Goal: Task Accomplishment & Management: Manage account settings

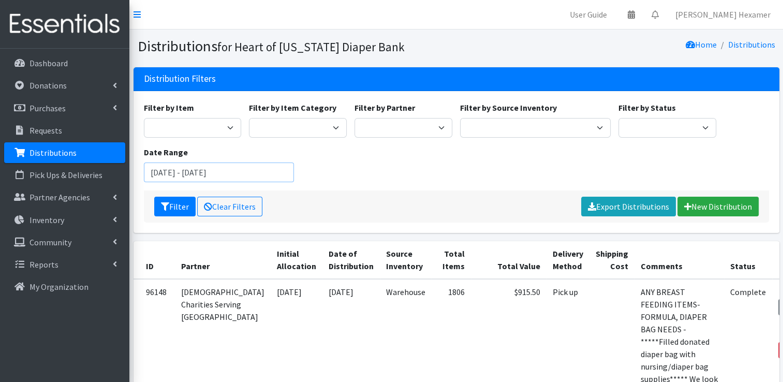
click at [218, 176] on input "[DATE] - [DATE]" at bounding box center [219, 172] width 151 height 20
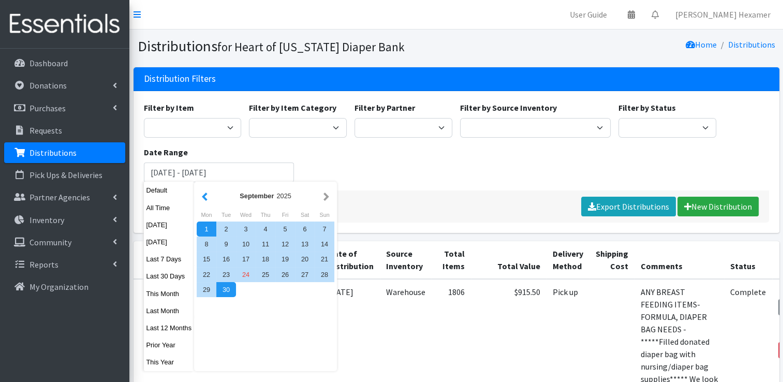
click at [200, 199] on button "button" at bounding box center [204, 195] width 11 height 13
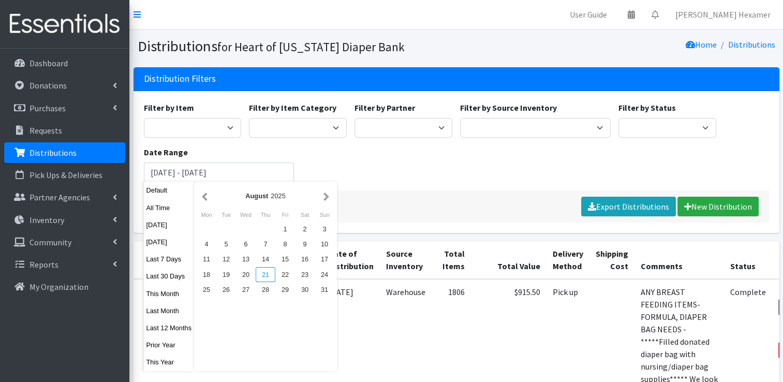
click at [261, 275] on div "21" at bounding box center [266, 274] width 20 height 15
click at [244, 276] on div "20" at bounding box center [246, 274] width 20 height 15
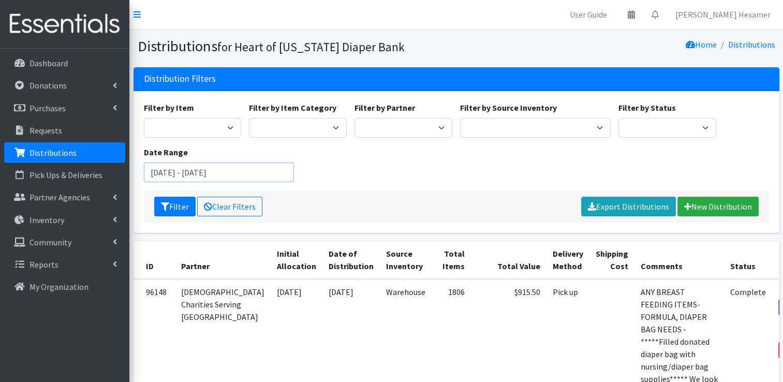
click at [177, 177] on input "August 20, 2025 - August 21, 2025" at bounding box center [219, 172] width 151 height 20
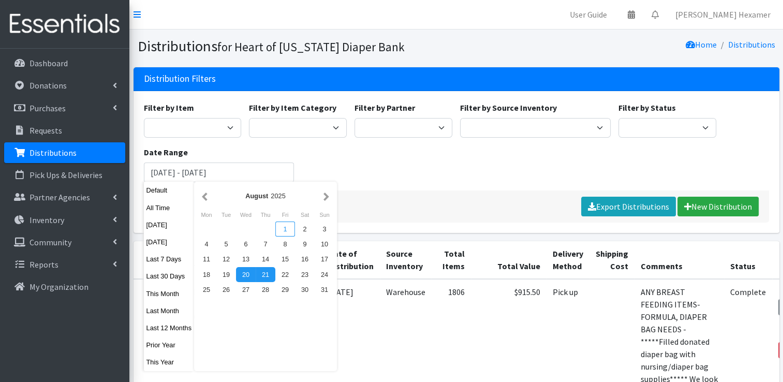
click at [290, 230] on div "1" at bounding box center [285, 228] width 20 height 15
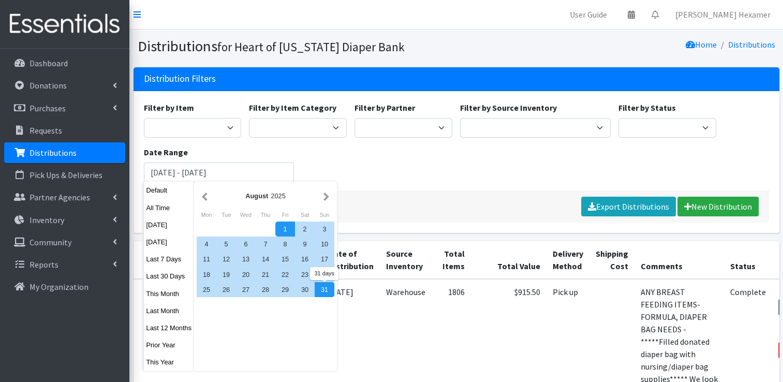
click at [322, 287] on div "31" at bounding box center [325, 289] width 20 height 15
type input "August 1, 2025 - August 31, 2025"
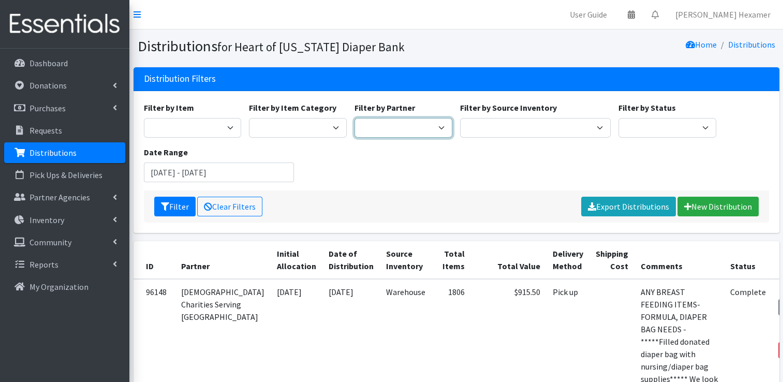
click at [383, 131] on select "Alliance Commons Belmont County Health Department Bridge Point Canal Fulton Spe…" at bounding box center [403, 128] width 98 height 20
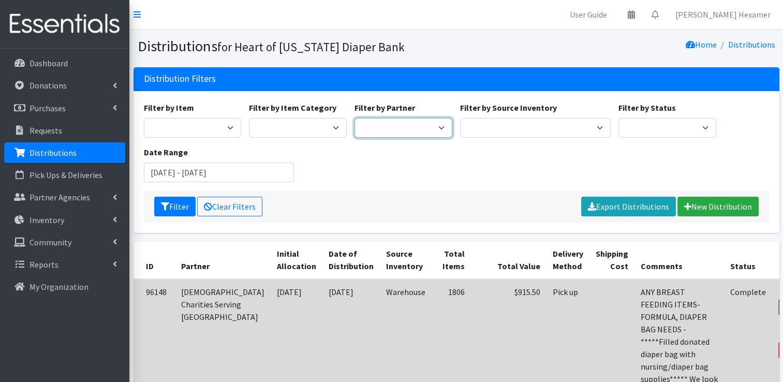
select select "4"
click at [354, 118] on select "Alliance Commons Belmont County Health Department Bridge Point Canal Fulton Spe…" at bounding box center [403, 128] width 98 height 20
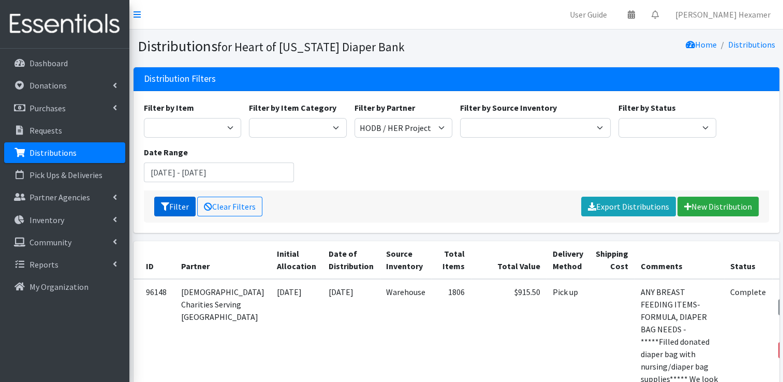
click at [159, 207] on button "Filter" at bounding box center [174, 207] width 41 height 20
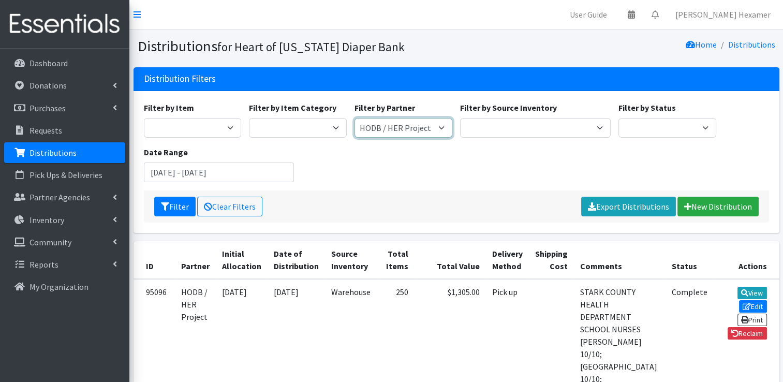
click at [384, 131] on select "Alliance Commons Belmont County Health Department [GEOGRAPHIC_DATA] [PERSON_NAM…" at bounding box center [403, 128] width 98 height 20
select select "4625"
click at [354, 118] on select "Alliance Commons Belmont County Health Department [GEOGRAPHIC_DATA] [PERSON_NAM…" at bounding box center [403, 128] width 98 height 20
click at [156, 205] on button "Filter" at bounding box center [174, 207] width 41 height 20
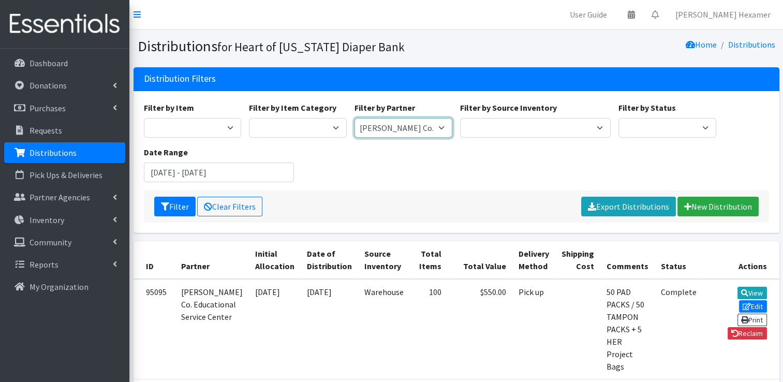
click at [439, 127] on select "Alliance Commons Belmont County Health Department Bridge Point Canal Fulton Spe…" at bounding box center [403, 128] width 98 height 20
select select "4111"
click at [354, 118] on select "Alliance Commons Belmont County Health Department [GEOGRAPHIC_DATA] [PERSON_NAM…" at bounding box center [403, 128] width 98 height 20
click at [170, 209] on button "Filter" at bounding box center [174, 207] width 41 height 20
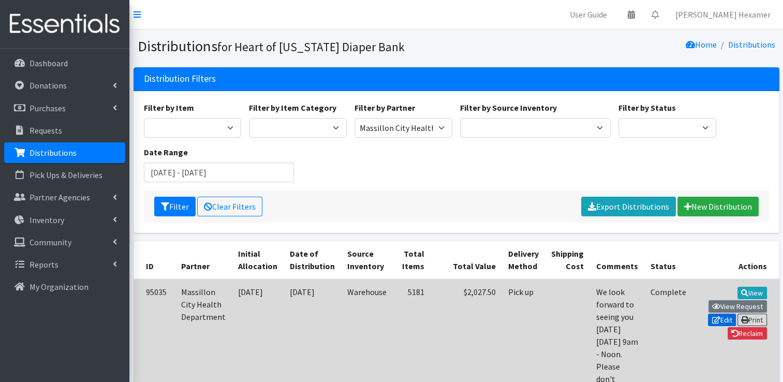
click at [708, 314] on link "Edit" at bounding box center [722, 320] width 28 height 12
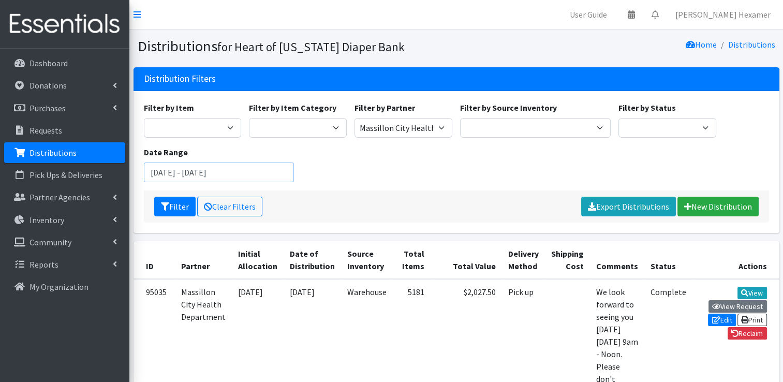
click at [269, 171] on input "[DATE] - [DATE]" at bounding box center [219, 172] width 151 height 20
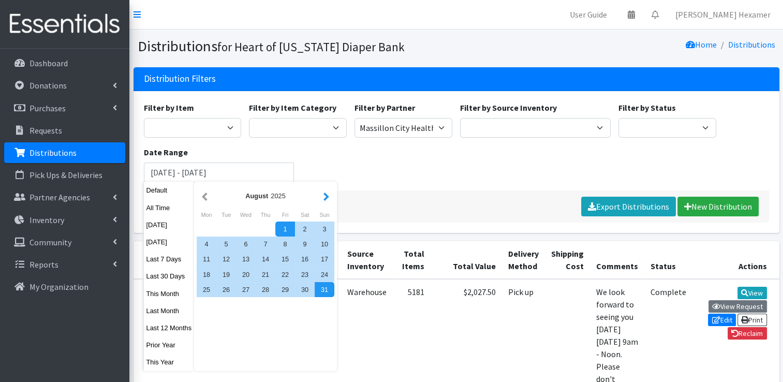
click at [325, 193] on button "button" at bounding box center [326, 195] width 11 height 13
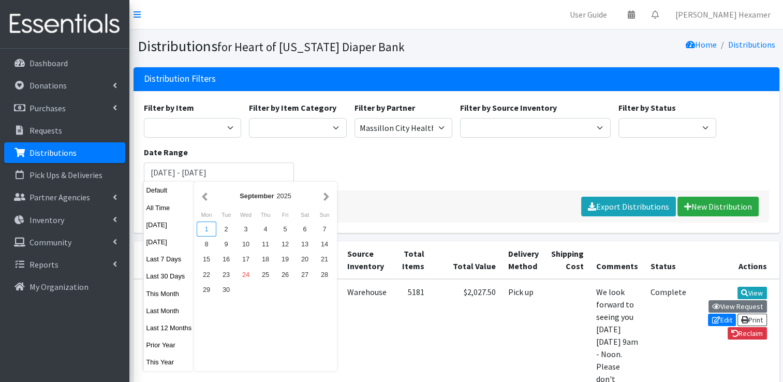
click at [205, 227] on div "1" at bounding box center [207, 228] width 20 height 15
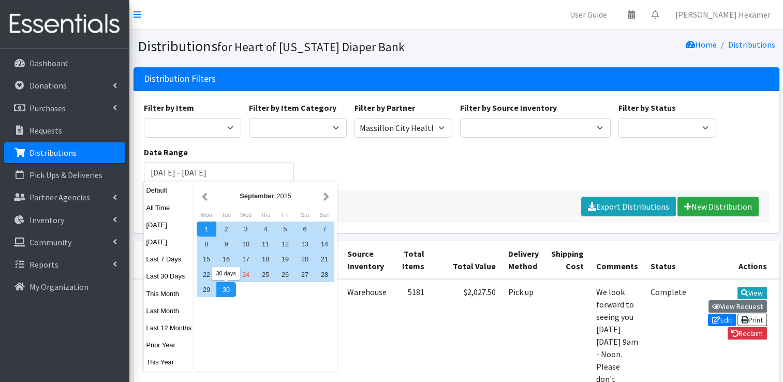
click at [232, 297] on div "September 2025 Mon Tue Wed Thu Fri Sat Sun 1 2 3 4 5 6 7 8 9 10 11 12 13 14 15 …" at bounding box center [265, 276] width 143 height 189
click at [230, 293] on div "30" at bounding box center [226, 289] width 20 height 15
type input "September 1, 2025 - September 30, 2025"
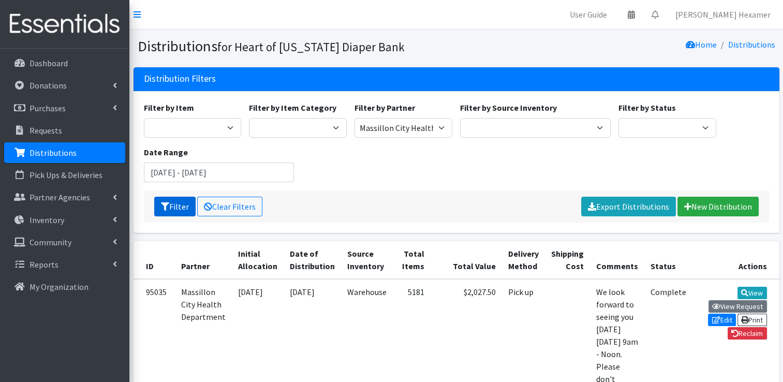
click at [176, 205] on button "Filter" at bounding box center [174, 207] width 41 height 20
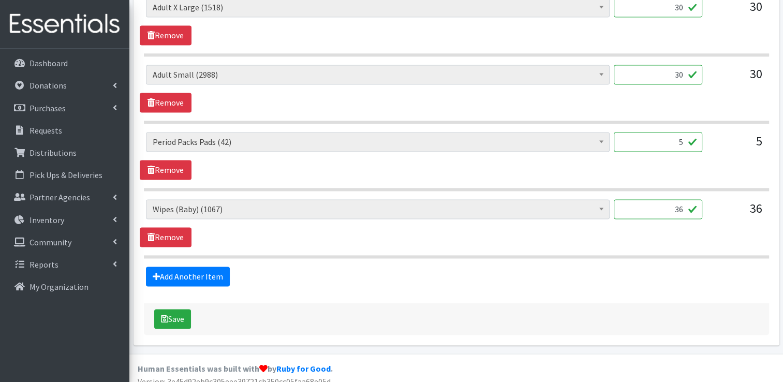
scroll to position [1583, 0]
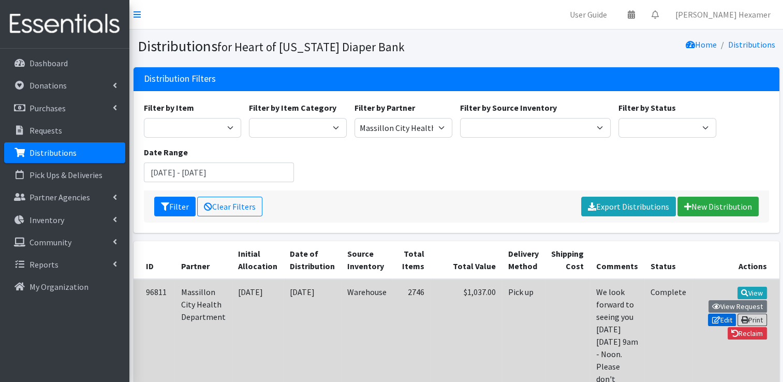
click at [708, 314] on link "Edit" at bounding box center [722, 320] width 28 height 12
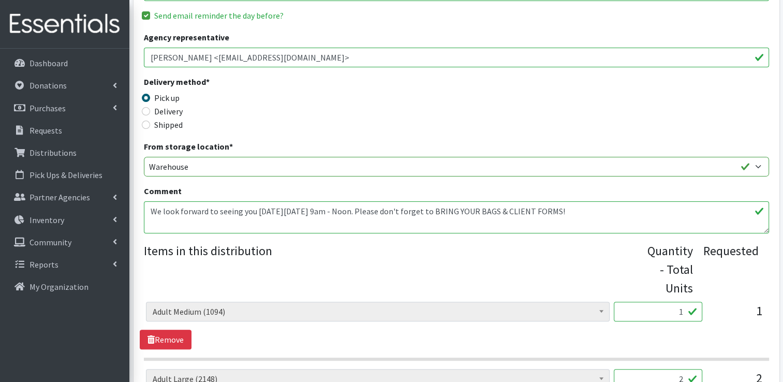
scroll to position [259, 0]
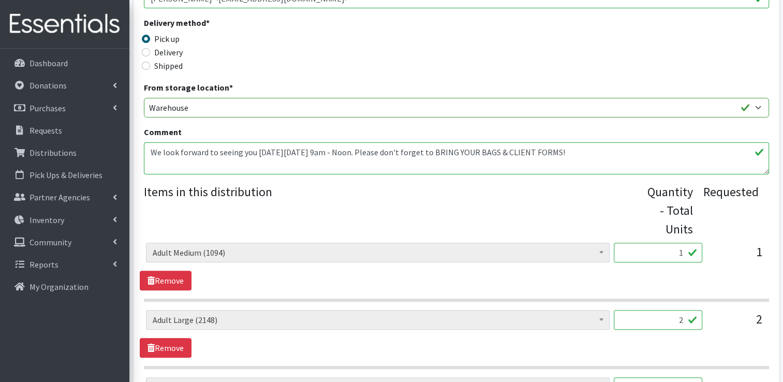
drag, startPoint x: 666, startPoint y: 253, endPoint x: 762, endPoint y: 253, distance: 95.7
click at [762, 253] on div "Adult XXX Large (0) Adult Large (2148) Adult XX Large (420) Adult Medium (1094)…" at bounding box center [456, 257] width 620 height 28
type input "1500"
type input "30"
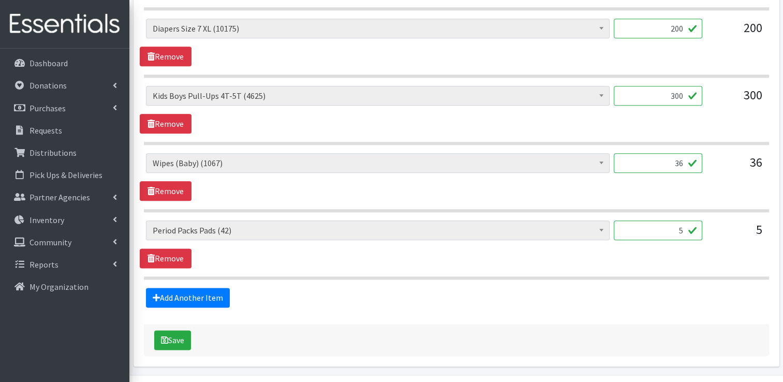
scroll to position [1248, 0]
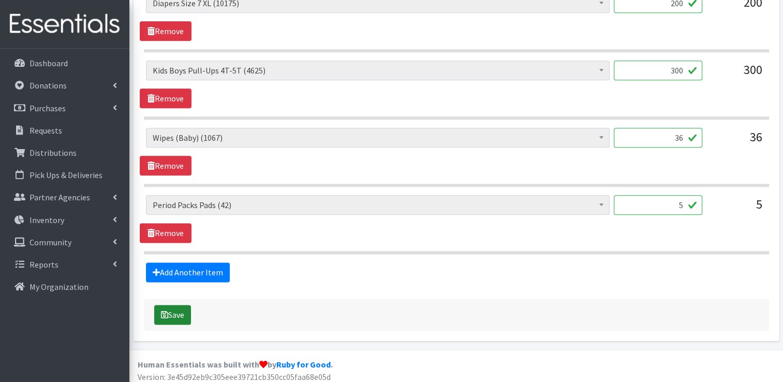
type input "30"
click at [166, 310] on icon "submit" at bounding box center [164, 314] width 7 height 8
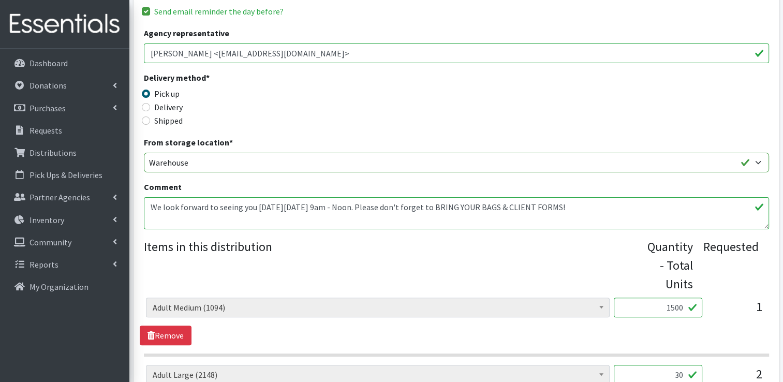
scroll to position [259, 0]
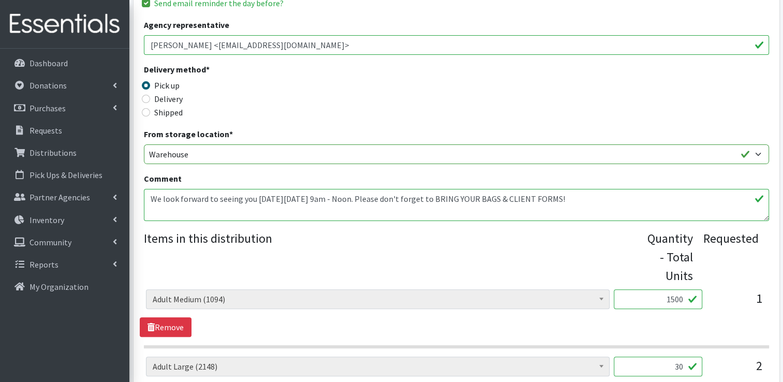
click at [676, 302] on input "1500" at bounding box center [658, 299] width 88 height 20
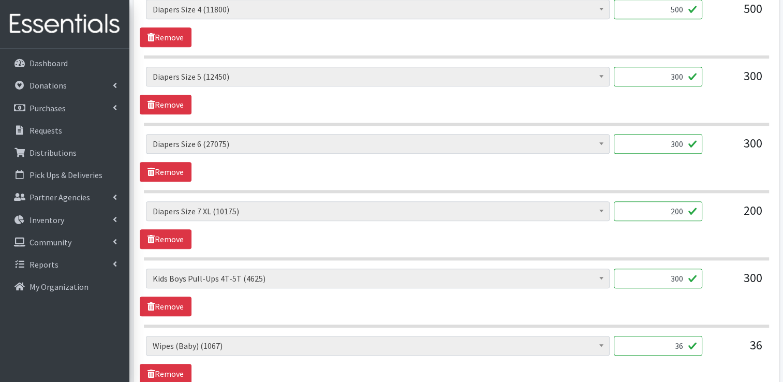
scroll to position [1295, 0]
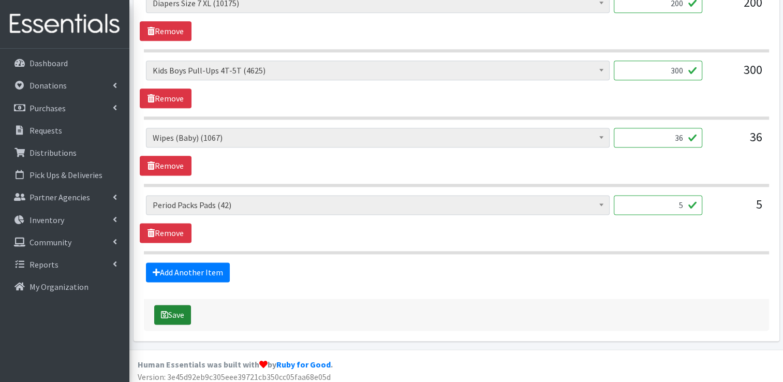
type input "15"
click at [161, 310] on icon "submit" at bounding box center [164, 314] width 7 height 8
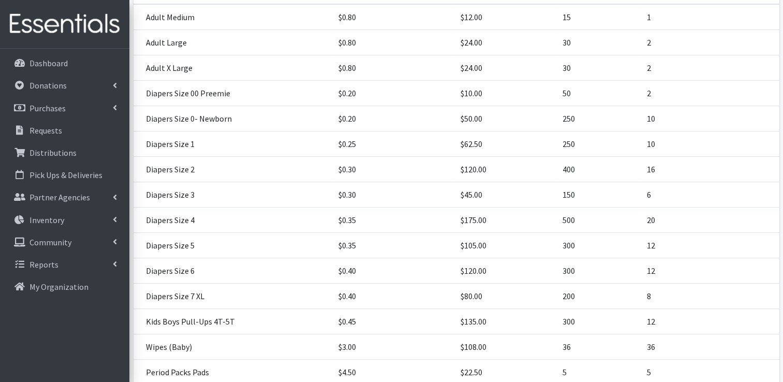
scroll to position [376, 0]
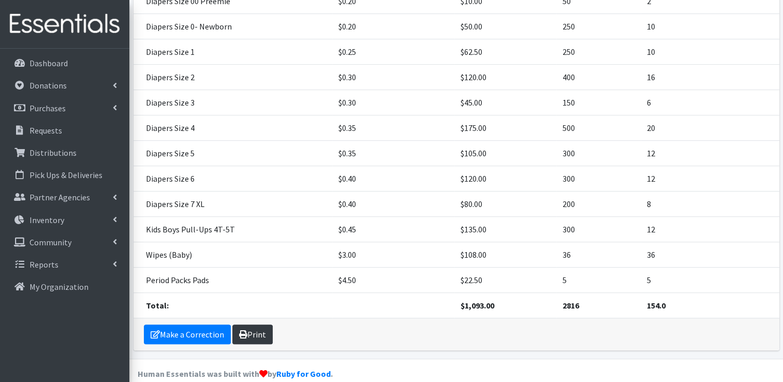
click at [257, 324] on link "Print" at bounding box center [252, 334] width 40 height 20
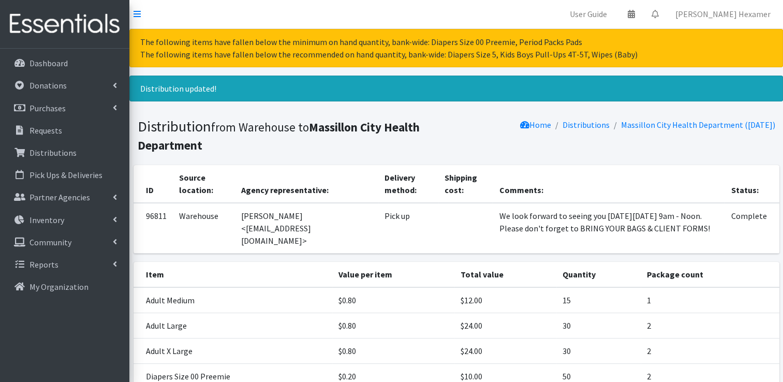
scroll to position [0, 0]
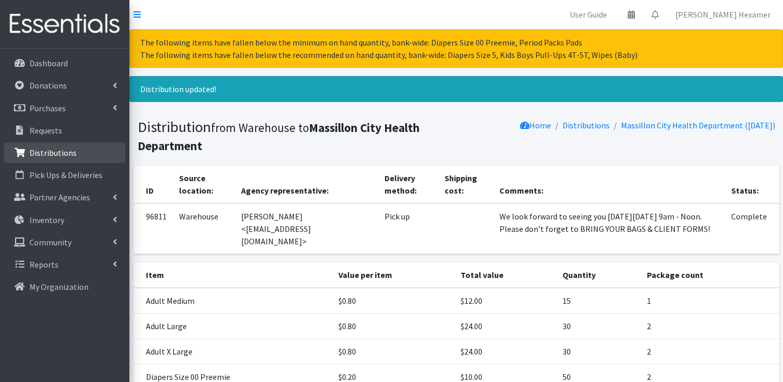
click at [43, 161] on link "Distributions" at bounding box center [64, 152] width 121 height 21
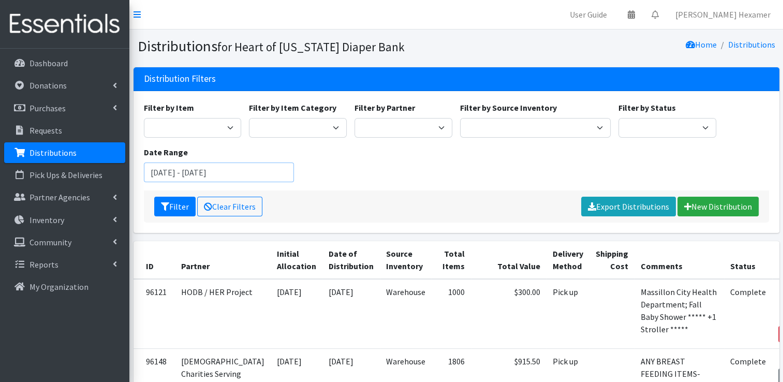
click at [273, 181] on input "July 24, 2025 - October 24, 2025" at bounding box center [219, 172] width 151 height 20
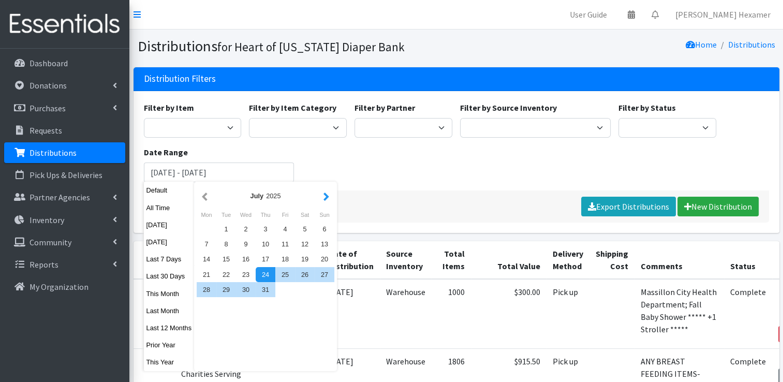
click at [327, 202] on button "button" at bounding box center [326, 195] width 11 height 13
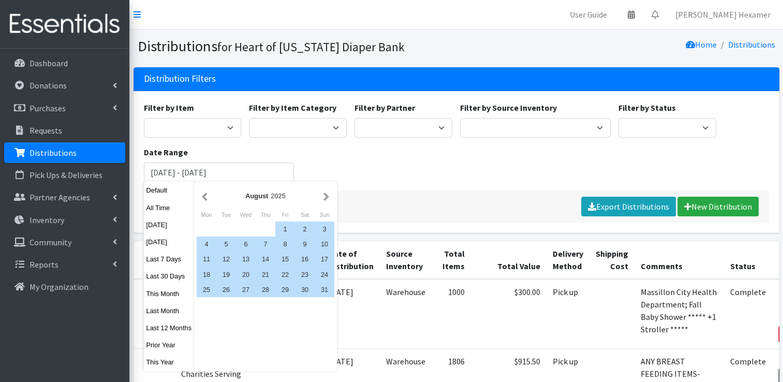
click at [327, 202] on button "button" at bounding box center [326, 195] width 11 height 13
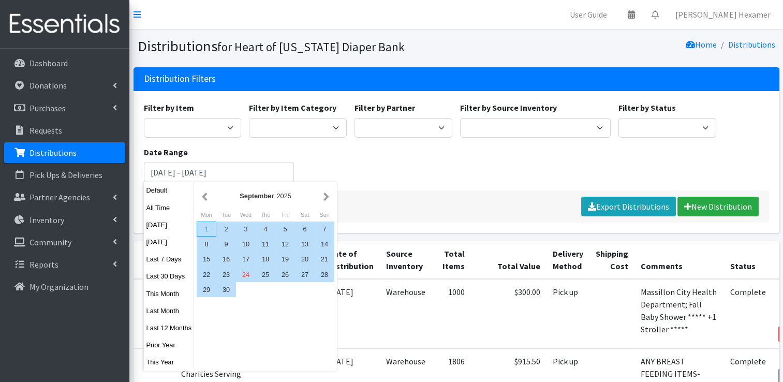
click at [209, 229] on div "1" at bounding box center [207, 228] width 20 height 15
click at [230, 288] on div "30" at bounding box center [226, 289] width 20 height 15
type input "[DATE] - [DATE]"
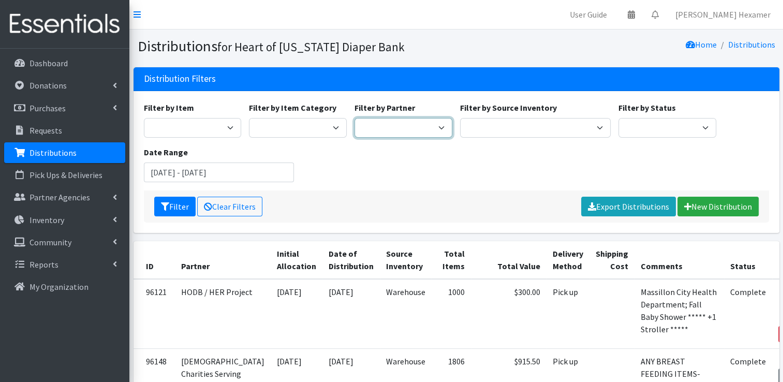
click at [358, 124] on select "Alliance Commons Belmont County Health Department Bridge Point Canal Fulton Spe…" at bounding box center [403, 128] width 98 height 20
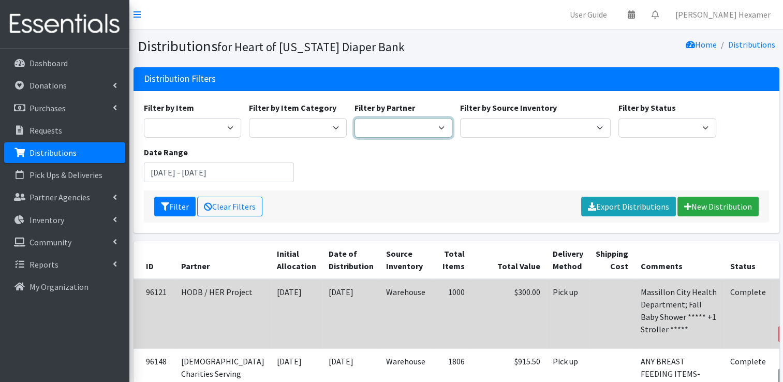
select select "4"
click at [354, 118] on select "Alliance Commons Belmont County Health Department Bridge Point Canal Fulton Spe…" at bounding box center [403, 128] width 98 height 20
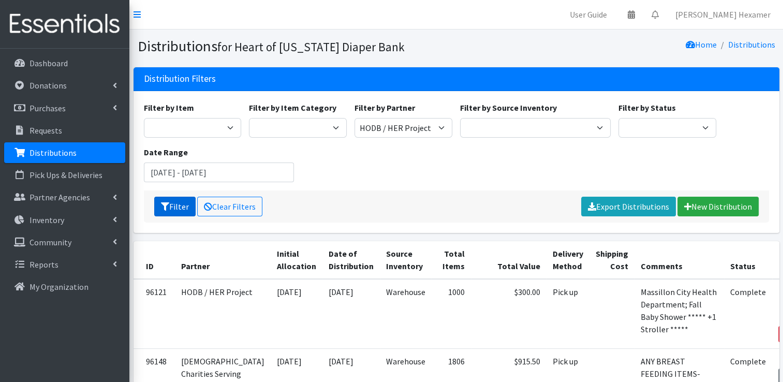
click at [186, 205] on button "Filter" at bounding box center [174, 207] width 41 height 20
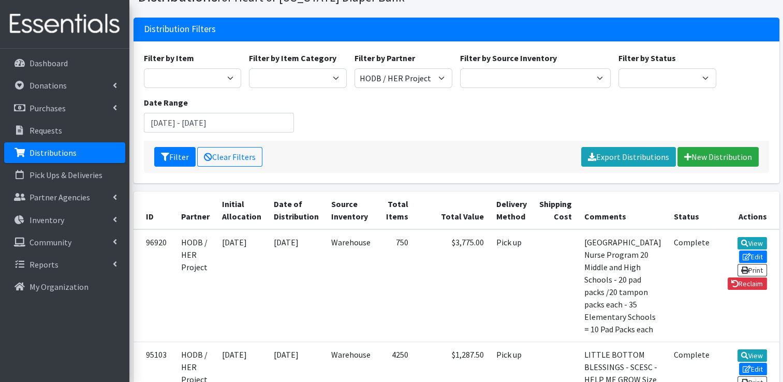
scroll to position [52, 0]
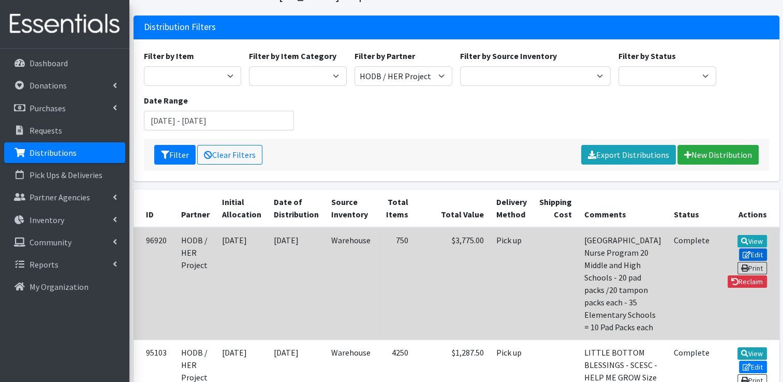
click at [739, 248] on link "Edit" at bounding box center [753, 254] width 28 height 12
click at [747, 262] on link "Print" at bounding box center [751, 268] width 29 height 12
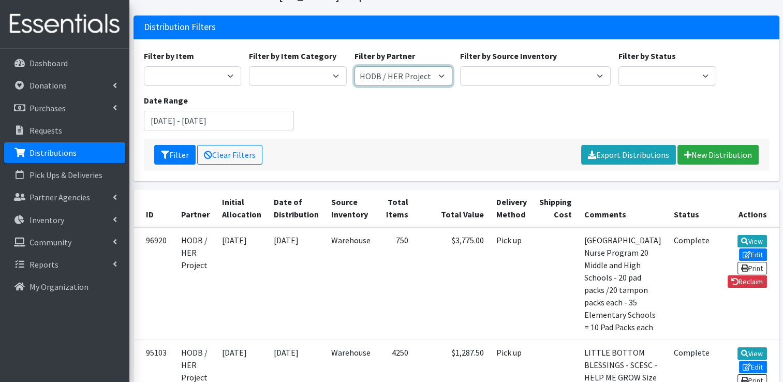
click at [381, 73] on select "Alliance Commons Belmont County Health Department [GEOGRAPHIC_DATA] [PERSON_NAM…" at bounding box center [403, 76] width 98 height 20
select select "2331"
click at [354, 66] on select "Alliance Commons Belmont County Health Department [GEOGRAPHIC_DATA] [PERSON_NAM…" at bounding box center [403, 76] width 98 height 20
click at [188, 150] on button "Filter" at bounding box center [174, 155] width 41 height 20
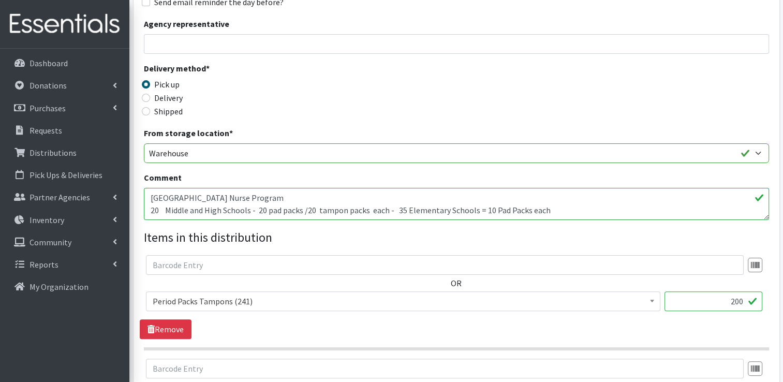
scroll to position [155, 0]
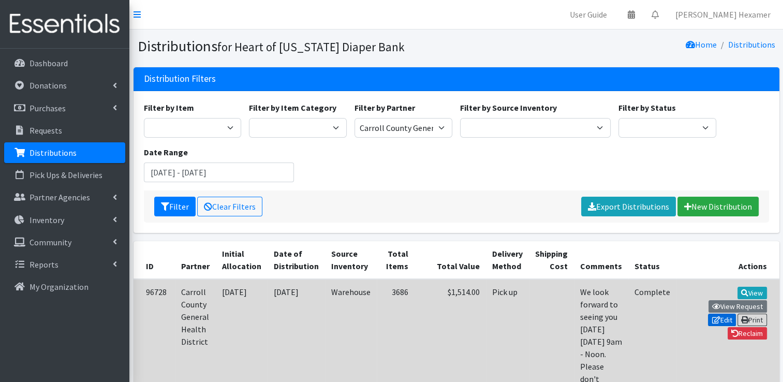
click at [736, 314] on link "Edit" at bounding box center [722, 320] width 28 height 12
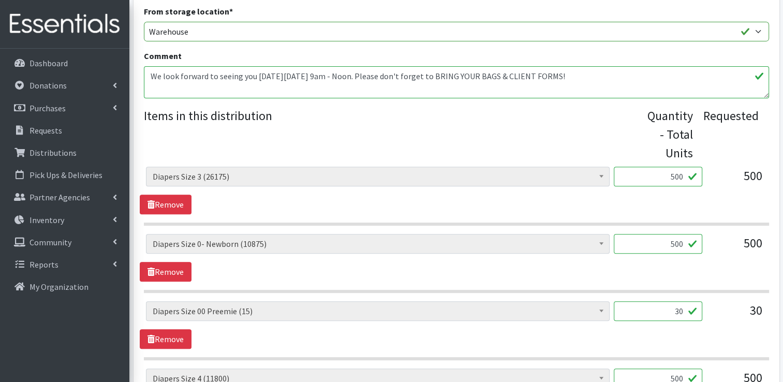
scroll to position [362, 0]
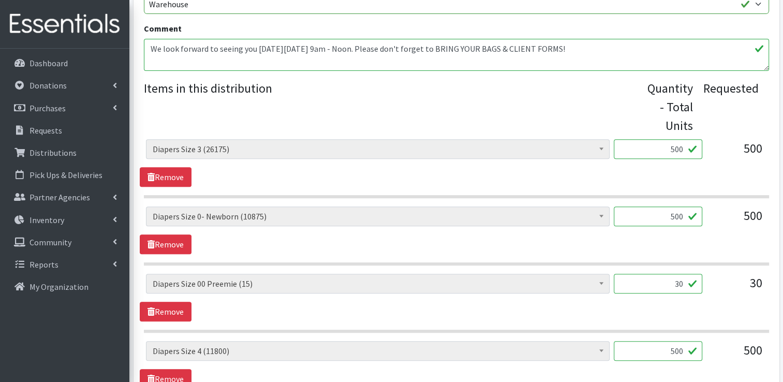
drag, startPoint x: 656, startPoint y: 283, endPoint x: 778, endPoint y: 272, distance: 122.6
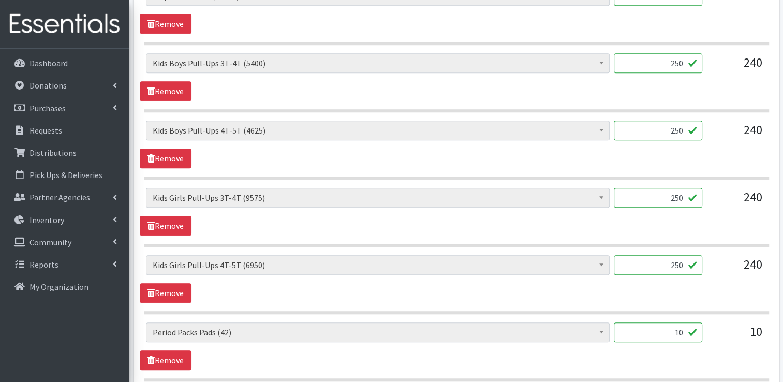
scroll to position [1138, 0]
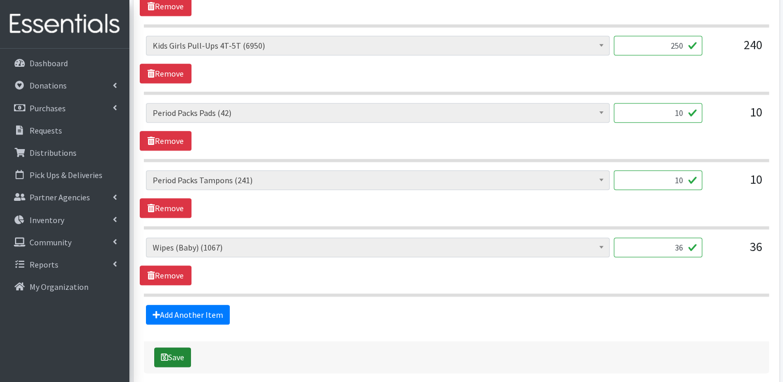
type input "25"
click at [169, 354] on button "Save" at bounding box center [172, 357] width 37 height 20
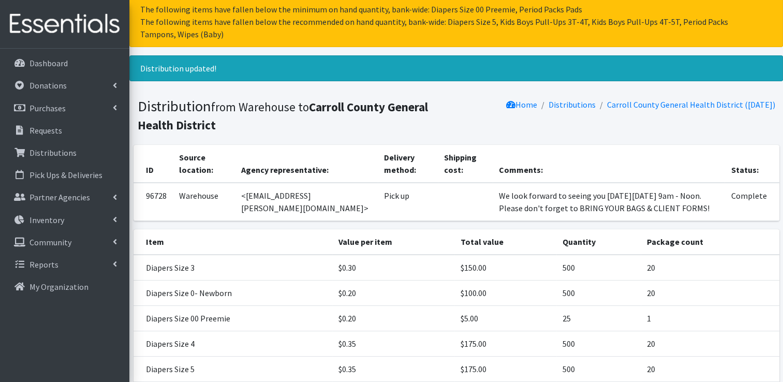
scroll to position [363, 0]
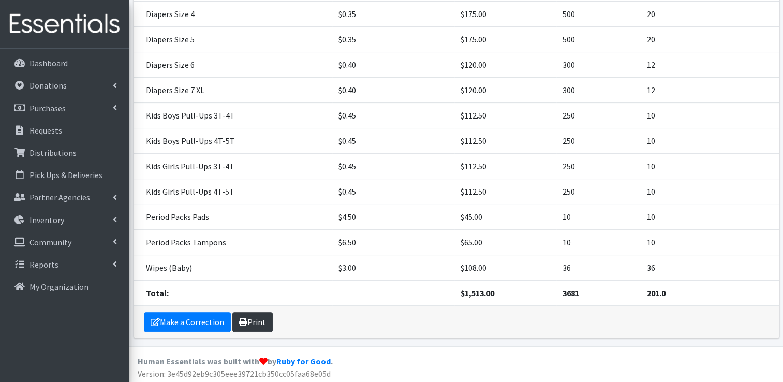
click at [266, 316] on link "Print" at bounding box center [252, 322] width 40 height 20
click at [56, 148] on p "Distributions" at bounding box center [52, 152] width 47 height 10
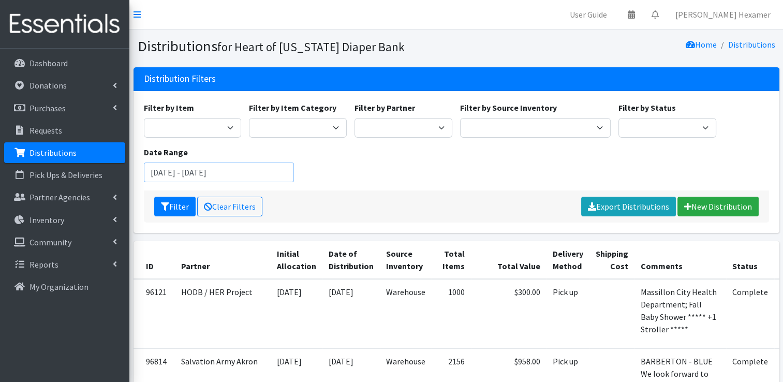
click at [188, 172] on input "[DATE] - [DATE]" at bounding box center [219, 172] width 151 height 20
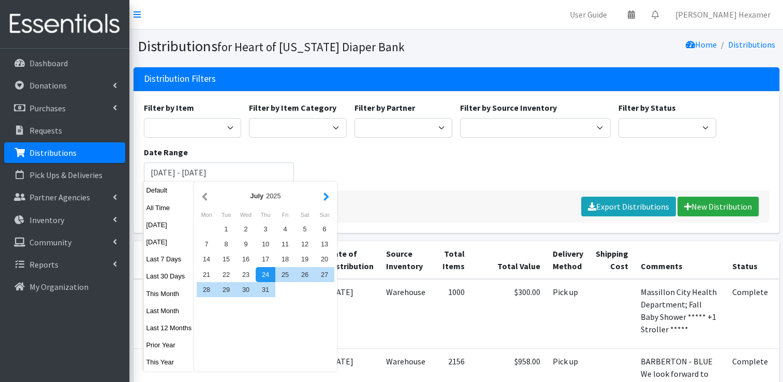
click at [327, 196] on button "button" at bounding box center [326, 195] width 11 height 13
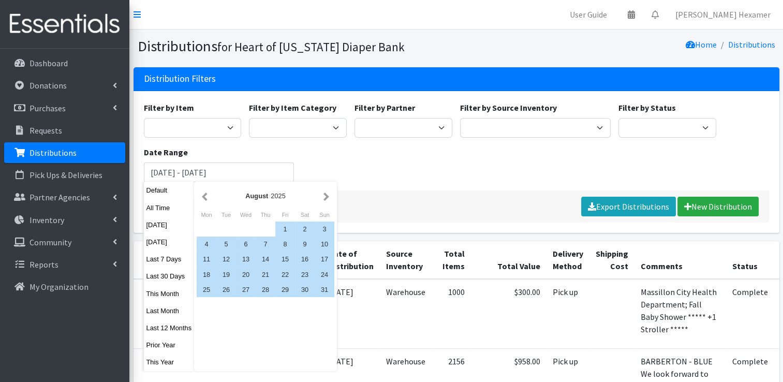
click at [327, 196] on button "button" at bounding box center [326, 195] width 11 height 13
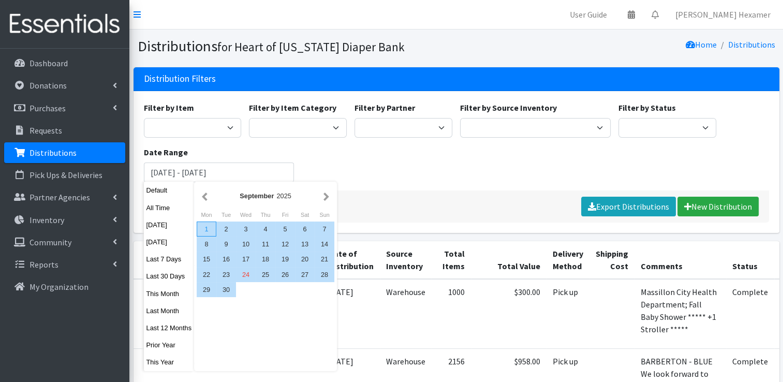
click at [205, 227] on div "1" at bounding box center [207, 228] width 20 height 15
click at [224, 297] on div "[DATE] Mon Tue Wed Thu Fri Sat Sun 1 2 3 4 5 6 7 8 9 10 11 12 13 14 15 16 17 18…" at bounding box center [265, 276] width 143 height 189
click at [226, 288] on div "30" at bounding box center [226, 289] width 20 height 15
type input "[DATE] - [DATE]"
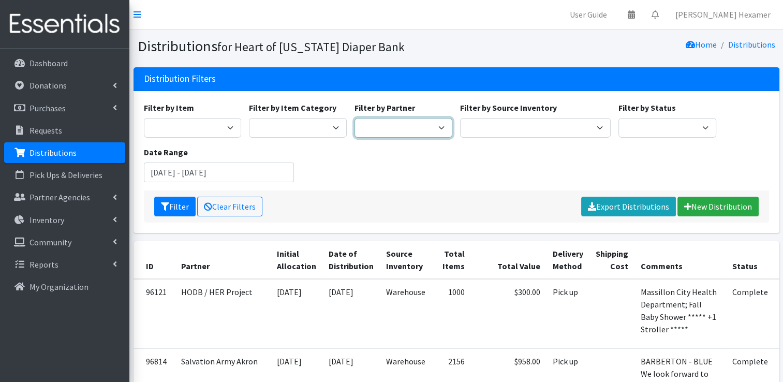
click at [402, 125] on select "Alliance Commons Belmont County Health Department [GEOGRAPHIC_DATA] [PERSON_NAM…" at bounding box center [403, 128] width 98 height 20
select select "275"
click at [354, 118] on select "Alliance Commons Belmont County Health Department Bridge Point Canal Fulton Spe…" at bounding box center [403, 128] width 98 height 20
click at [161, 202] on icon "submit" at bounding box center [165, 206] width 8 height 8
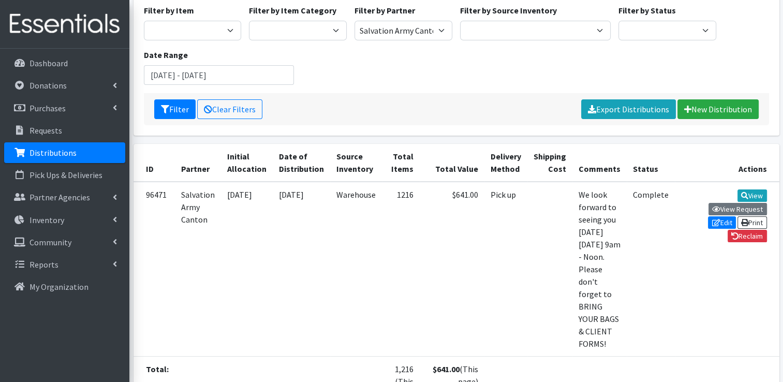
scroll to position [103, 0]
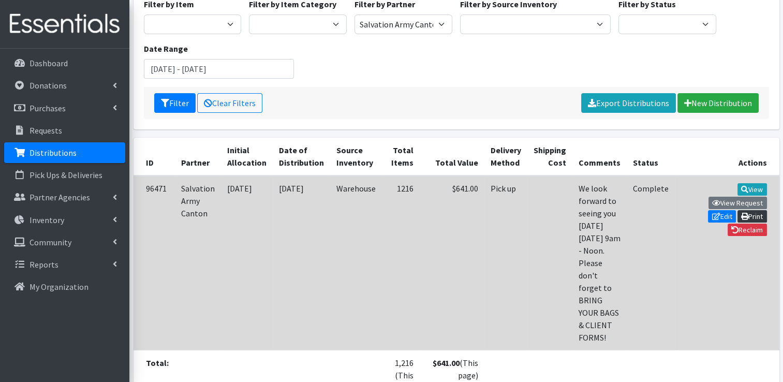
click at [737, 210] on link "Print" at bounding box center [751, 216] width 29 height 12
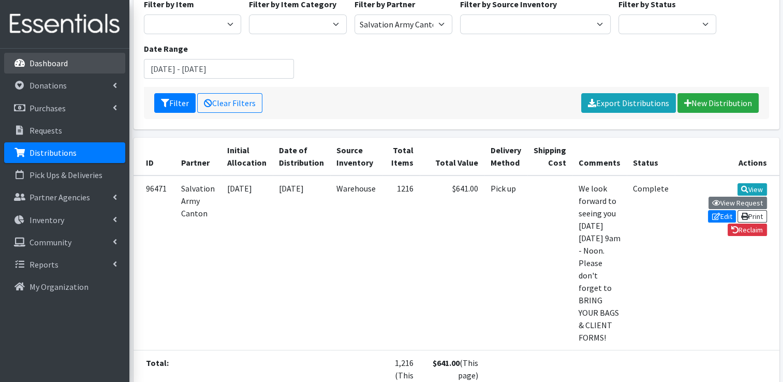
click at [50, 65] on p "Dashboard" at bounding box center [48, 63] width 38 height 10
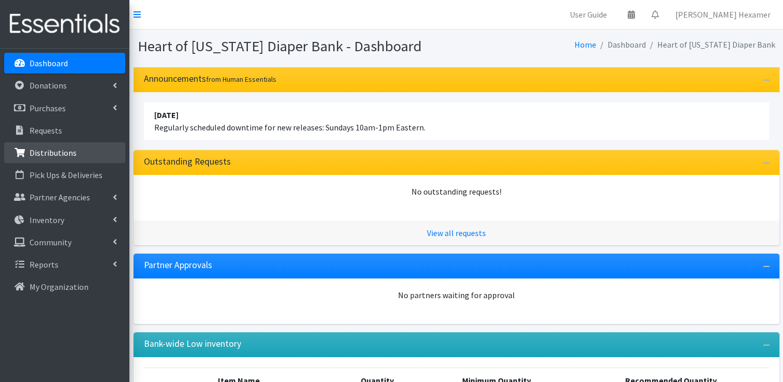
click at [46, 153] on p "Distributions" at bounding box center [52, 152] width 47 height 10
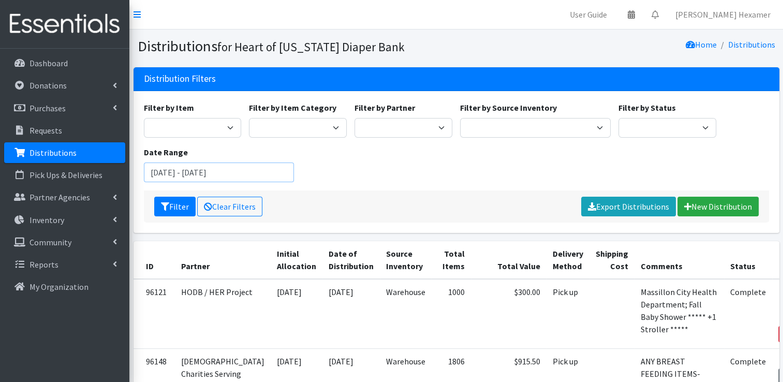
click at [186, 166] on input "July 24, 2025 - October 24, 2025" at bounding box center [219, 172] width 151 height 20
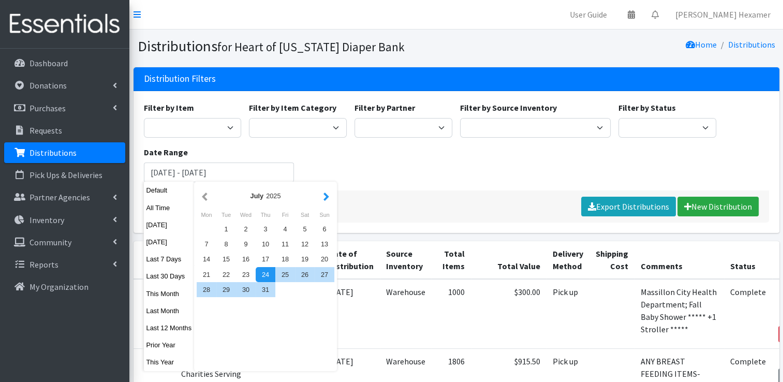
click at [325, 197] on button "button" at bounding box center [326, 195] width 11 height 13
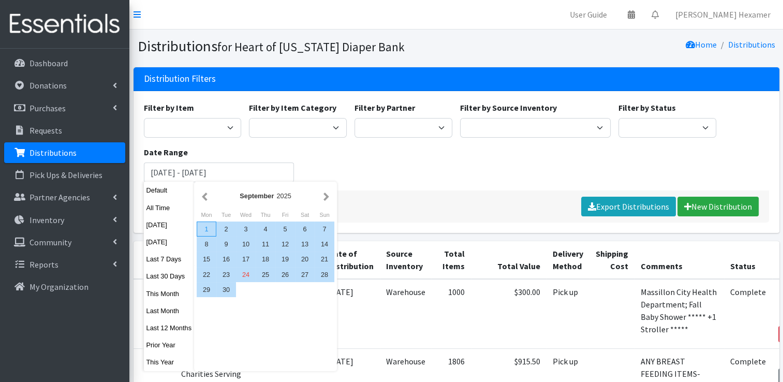
click at [209, 227] on div "1" at bounding box center [207, 228] width 20 height 15
click at [226, 283] on div "30" at bounding box center [226, 289] width 20 height 15
type input "[DATE] - [DATE]"
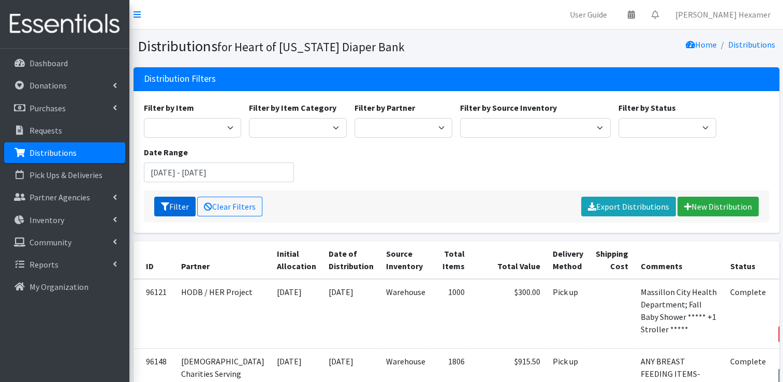
click at [159, 204] on button "Filter" at bounding box center [174, 207] width 41 height 20
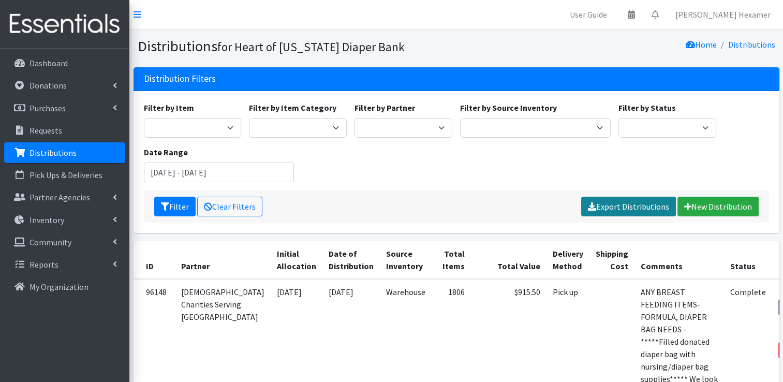
click at [633, 212] on link "Export Distributions" at bounding box center [628, 207] width 95 height 20
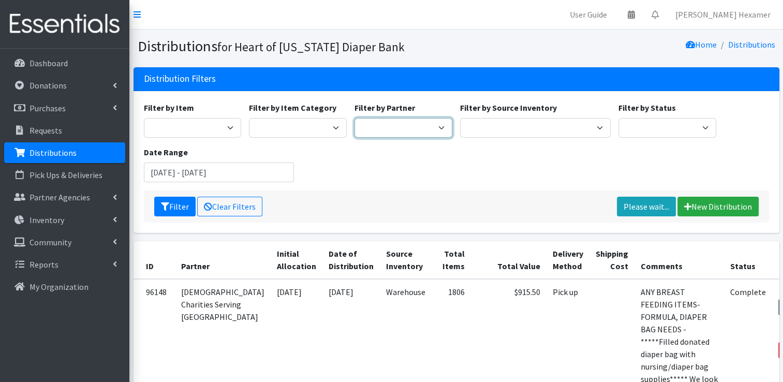
click at [395, 127] on select "Alliance Commons Belmont County Health Department [GEOGRAPHIC_DATA] [PERSON_NAM…" at bounding box center [403, 128] width 98 height 20
select select "4"
click at [354, 118] on select "Alliance Commons Belmont County Health Department [GEOGRAPHIC_DATA] [PERSON_NAM…" at bounding box center [403, 128] width 98 height 20
click at [180, 200] on button "Filter" at bounding box center [174, 207] width 41 height 20
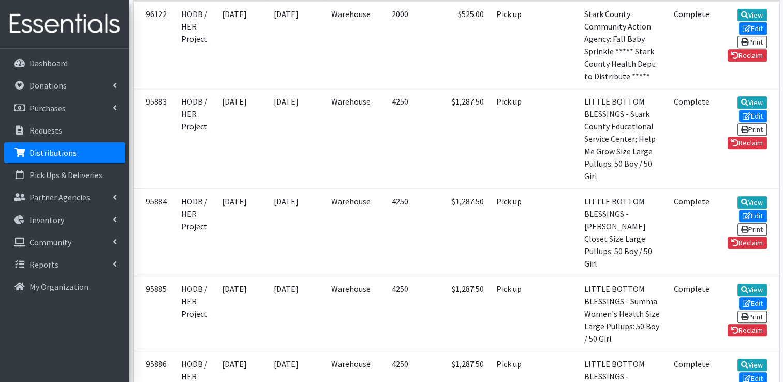
scroll to position [466, 0]
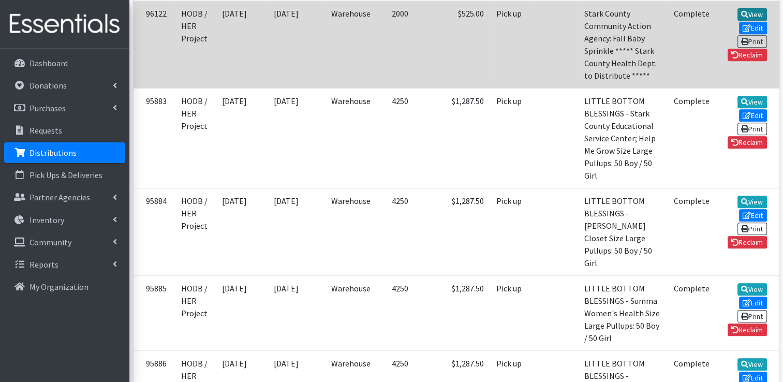
click at [737, 21] on link "View" at bounding box center [751, 14] width 29 height 12
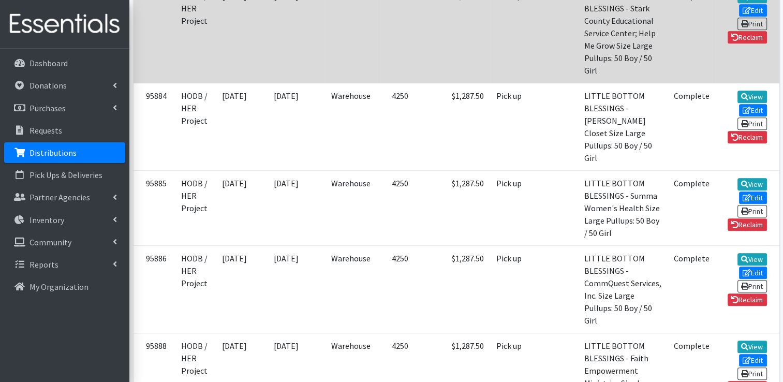
scroll to position [569, 0]
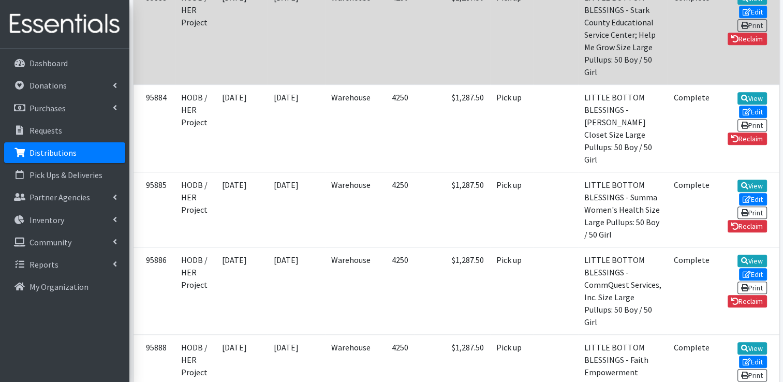
drag, startPoint x: 553, startPoint y: 199, endPoint x: 486, endPoint y: 175, distance: 70.2
click at [490, 84] on td "Pick up" at bounding box center [511, 34] width 43 height 100
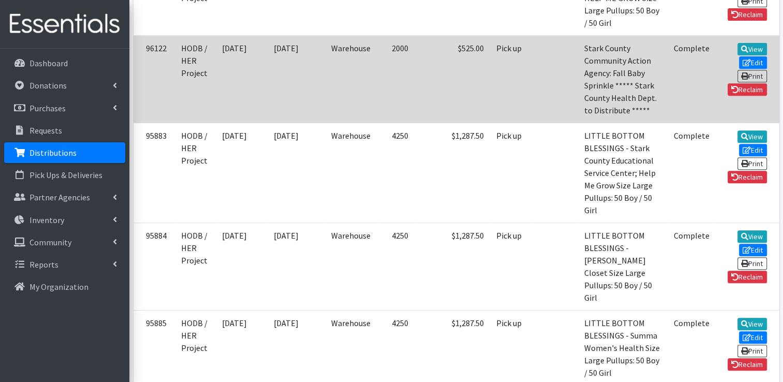
scroll to position [414, 0]
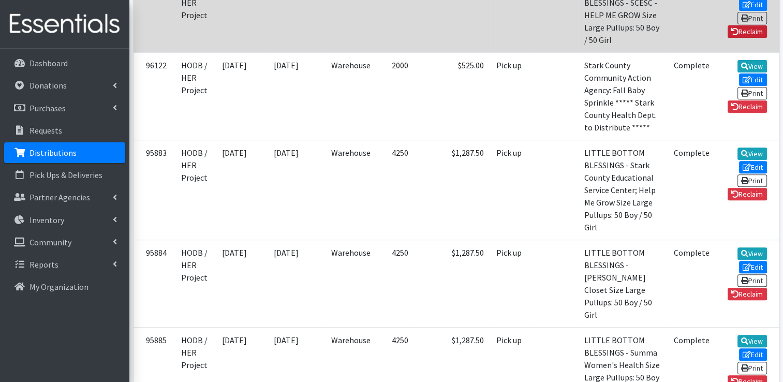
click at [752, 38] on link "Reclaim" at bounding box center [747, 31] width 39 height 12
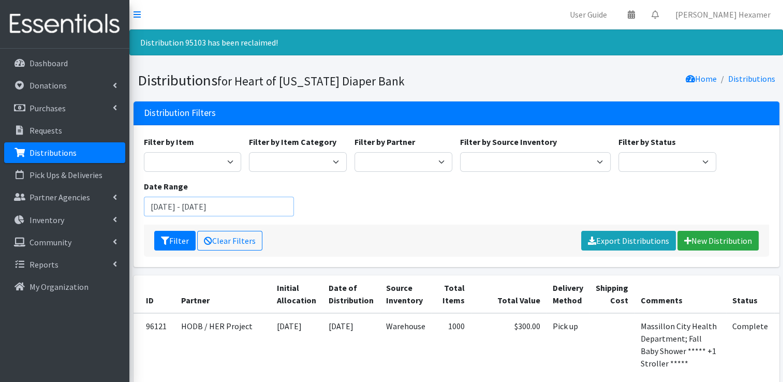
click at [279, 209] on input "July 24, 2025 - October 24, 2025" at bounding box center [219, 207] width 151 height 20
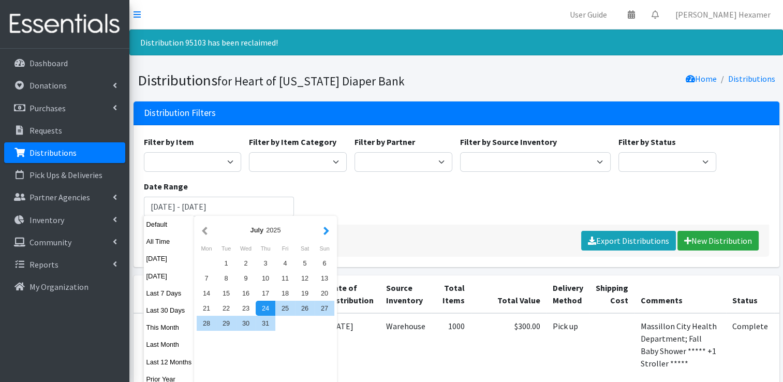
click at [325, 229] on button "button" at bounding box center [326, 230] width 11 height 13
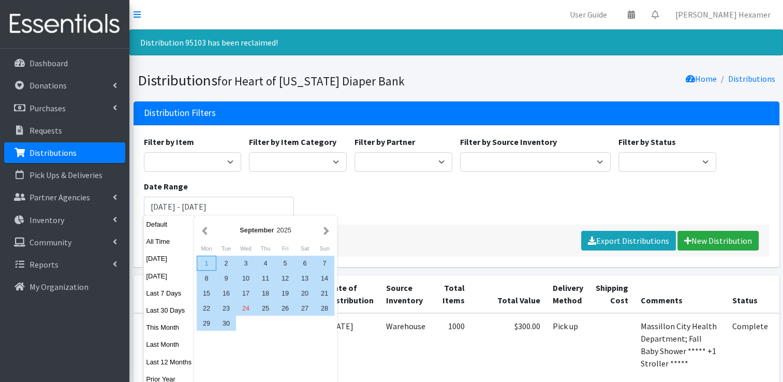
click at [212, 261] on div "1" at bounding box center [207, 263] width 20 height 15
click at [231, 324] on div "30" at bounding box center [226, 323] width 20 height 15
type input "[DATE] - [DATE]"
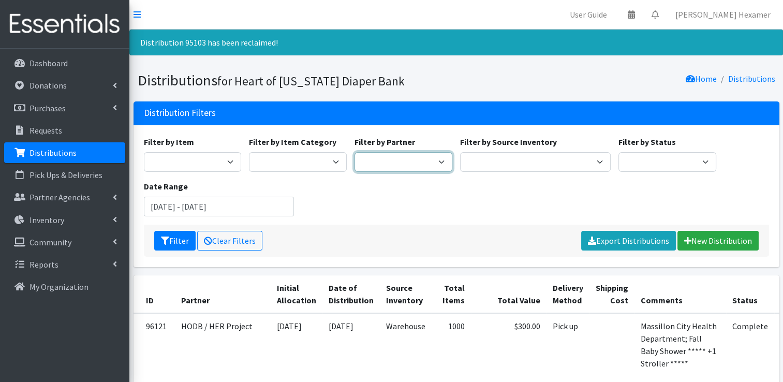
click at [405, 153] on select "Alliance Commons Belmont County Health Department Bridge Point Canal Fulton Spe…" at bounding box center [403, 162] width 98 height 20
select select "4"
click at [354, 152] on select "Alliance Commons Belmont County Health Department Bridge Point Canal Fulton Spe…" at bounding box center [403, 162] width 98 height 20
click at [177, 237] on button "Filter" at bounding box center [174, 241] width 41 height 20
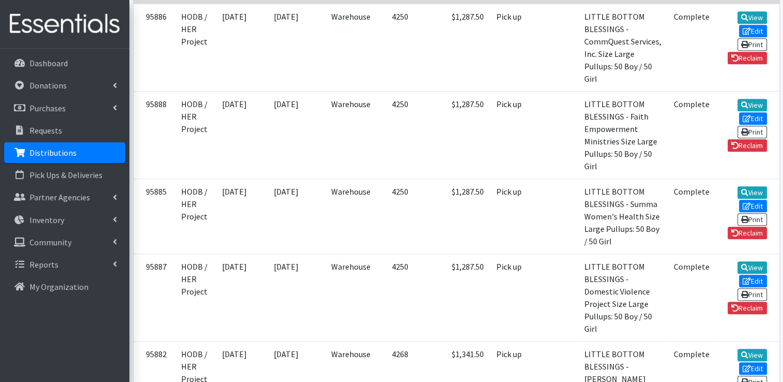
scroll to position [673, 0]
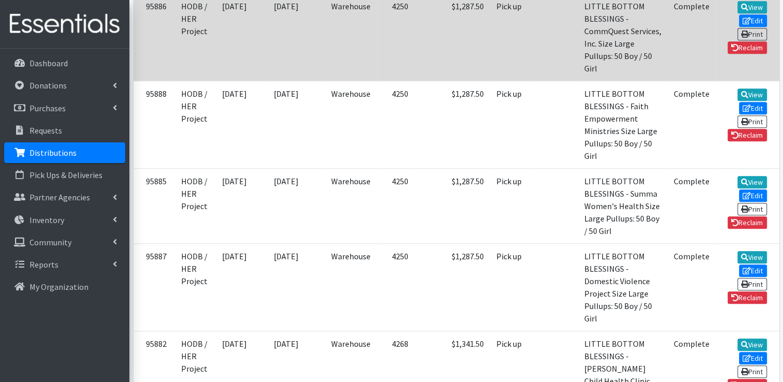
click at [533, 81] on td at bounding box center [555, 36] width 45 height 87
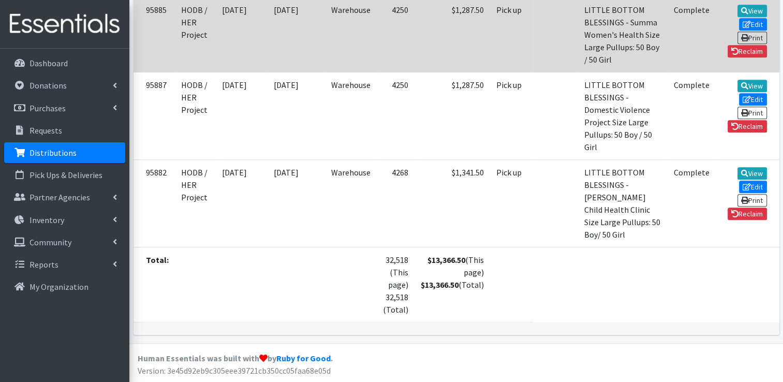
scroll to position [1087, 0]
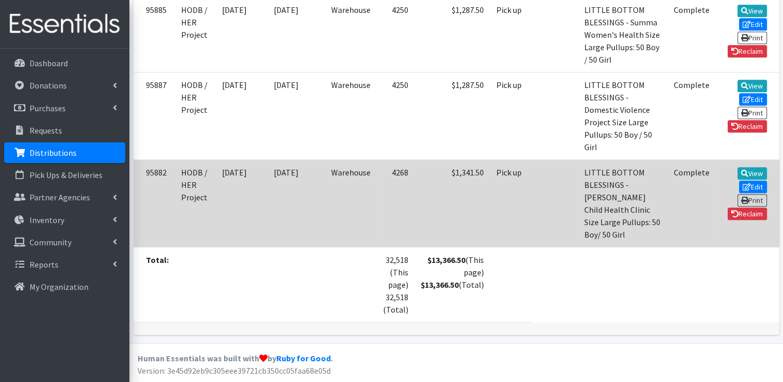
click at [540, 231] on td at bounding box center [555, 202] width 45 height 87
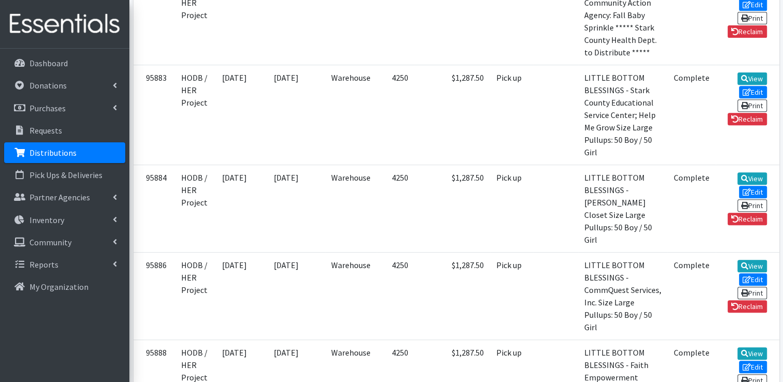
scroll to position [0, 0]
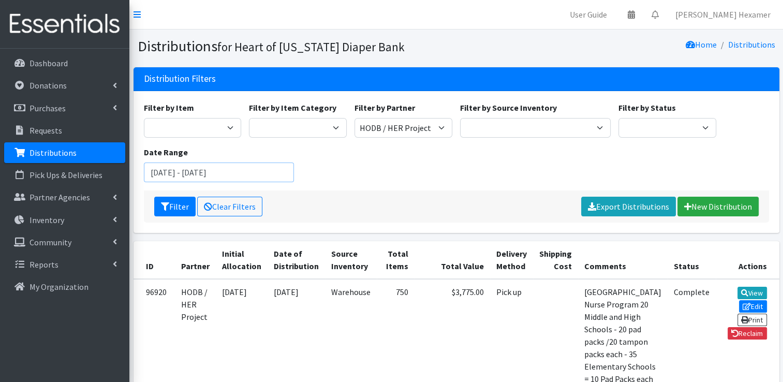
click at [250, 167] on input "[DATE] - [DATE]" at bounding box center [219, 172] width 151 height 20
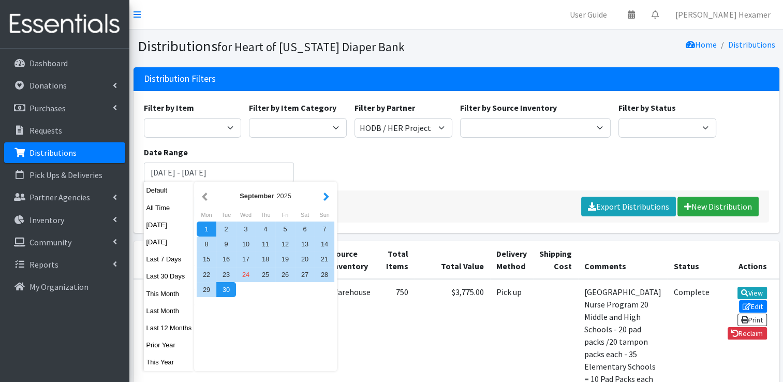
click at [323, 194] on button "button" at bounding box center [326, 195] width 11 height 13
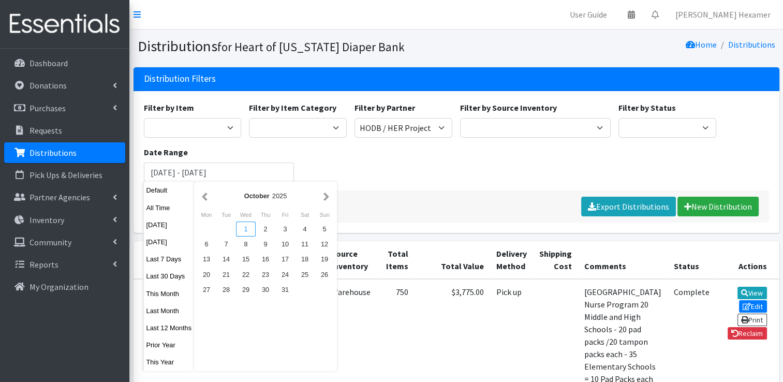
click at [245, 226] on div "1" at bounding box center [246, 228] width 20 height 15
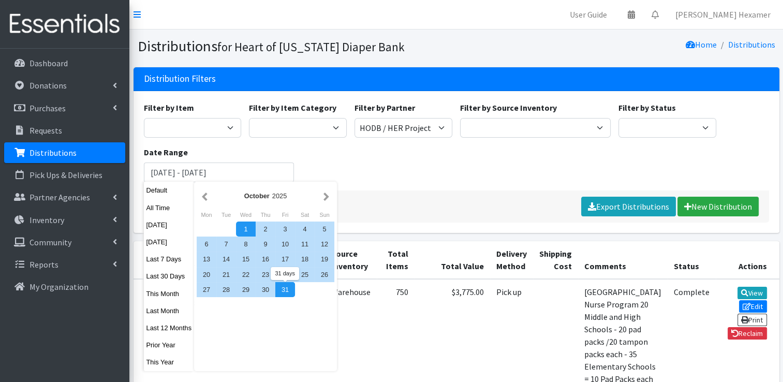
click at [290, 287] on div "31" at bounding box center [285, 289] width 20 height 15
type input "October 1, 2025 - October 31, 2025"
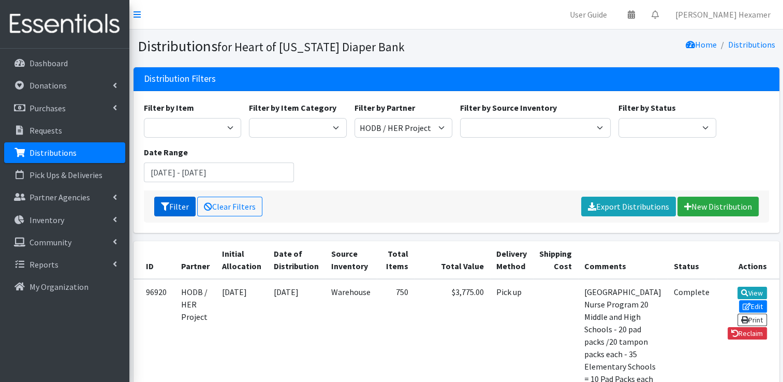
click at [182, 208] on button "Filter" at bounding box center [174, 207] width 41 height 20
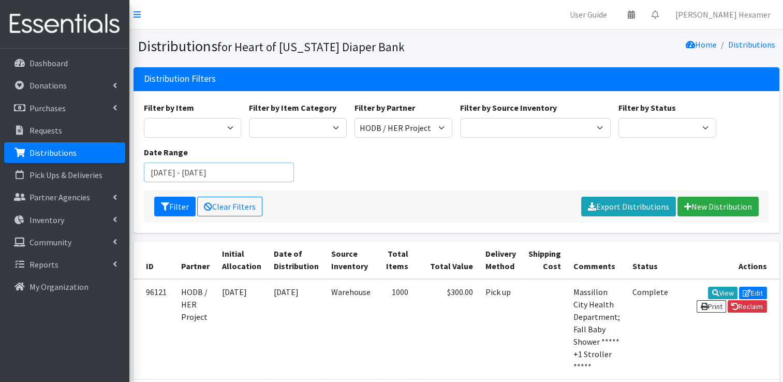
click at [182, 174] on input "[DATE] - [DATE]" at bounding box center [219, 172] width 151 height 20
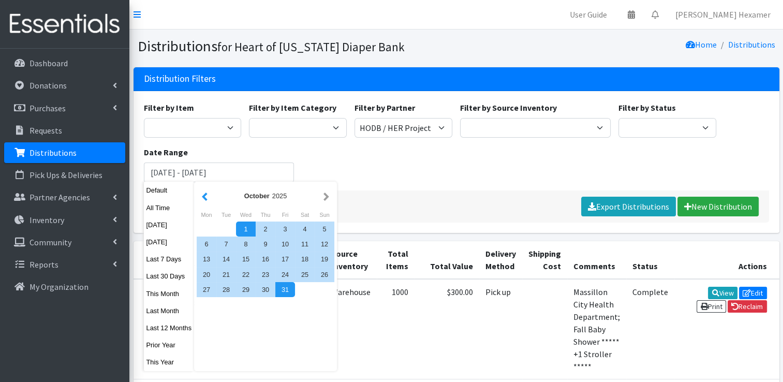
click at [203, 196] on button "button" at bounding box center [204, 195] width 11 height 13
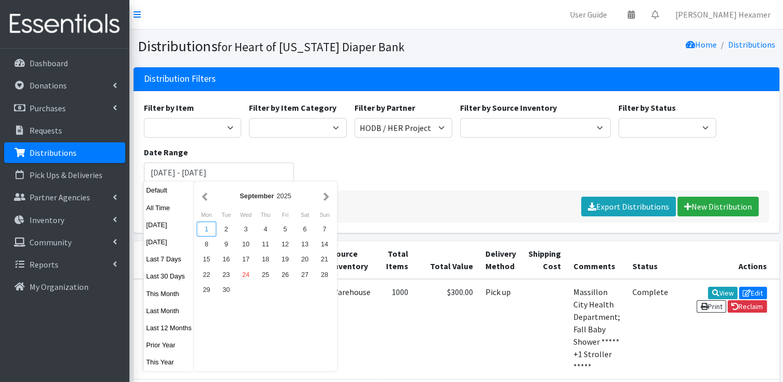
click at [204, 229] on div "1" at bounding box center [207, 228] width 20 height 15
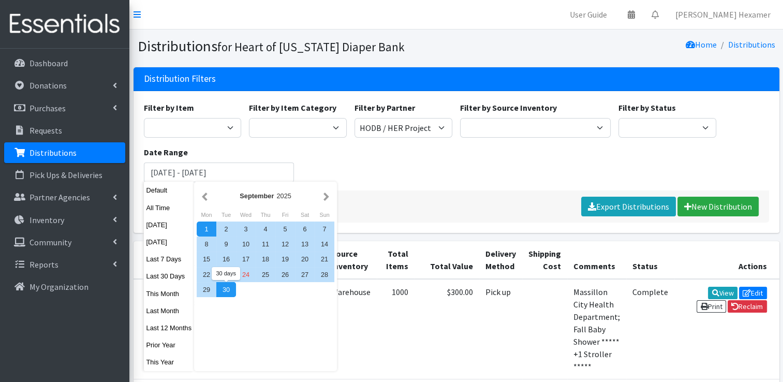
click at [230, 293] on div "30" at bounding box center [226, 289] width 20 height 15
type input "[DATE] - [DATE]"
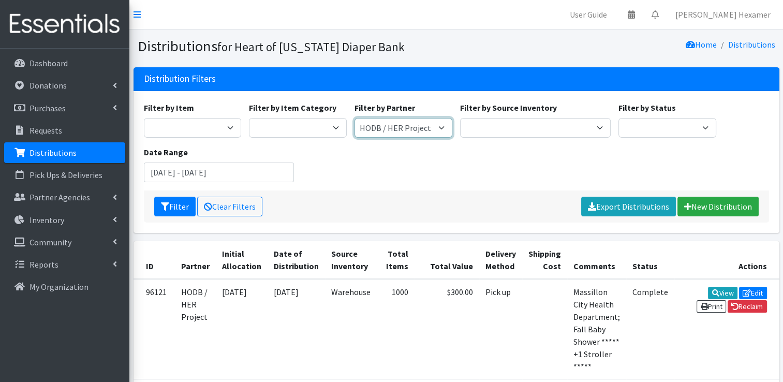
click at [393, 129] on select "Alliance Commons Belmont County Health Department Bridge Point Canal Fulton Spe…" at bounding box center [403, 128] width 98 height 20
click at [428, 131] on select "Alliance Commons Belmont County Health Department Bridge Point Canal Fulton Spe…" at bounding box center [403, 128] width 98 height 20
select select
click at [354, 118] on select "Alliance Commons Belmont County Health Department Bridge Point Canal Fulton Spe…" at bounding box center [403, 128] width 98 height 20
click at [168, 203] on icon "submit" at bounding box center [165, 206] width 8 height 8
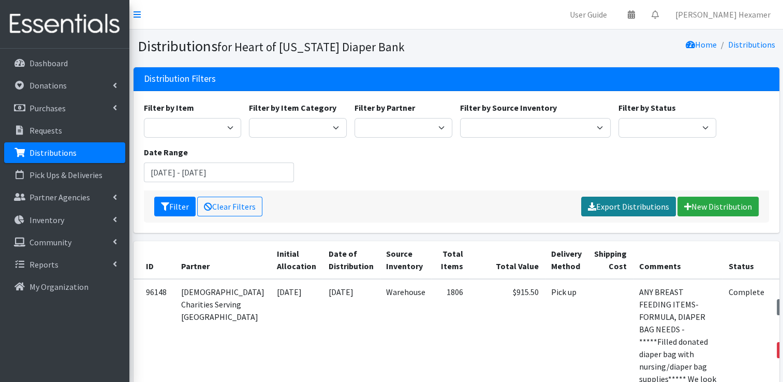
click at [609, 207] on link "Export Distributions" at bounding box center [628, 207] width 95 height 20
click at [380, 160] on div "Filter by Item Adult Large Adult Medium Adult Small Adult X Large Adult X-Small…" at bounding box center [456, 145] width 633 height 89
